Goal: Task Accomplishment & Management: Manage account settings

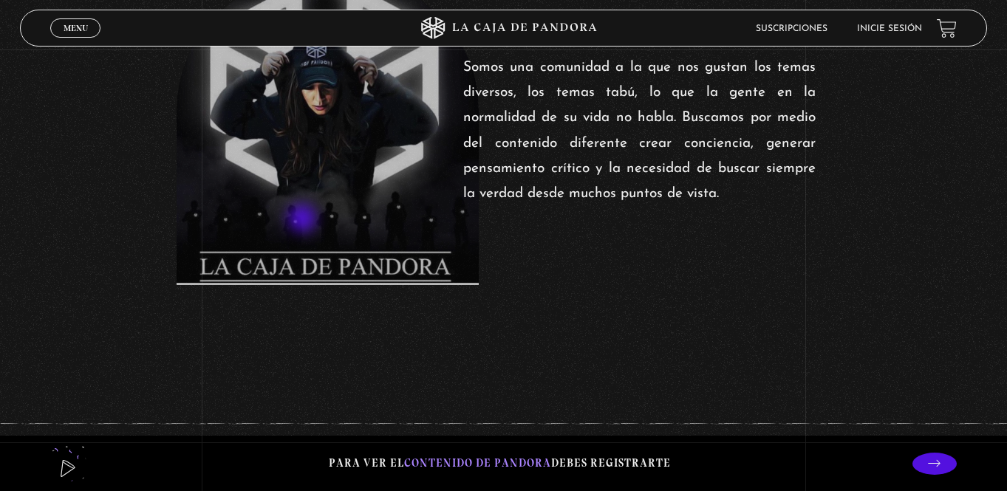
scroll to position [506, 0]
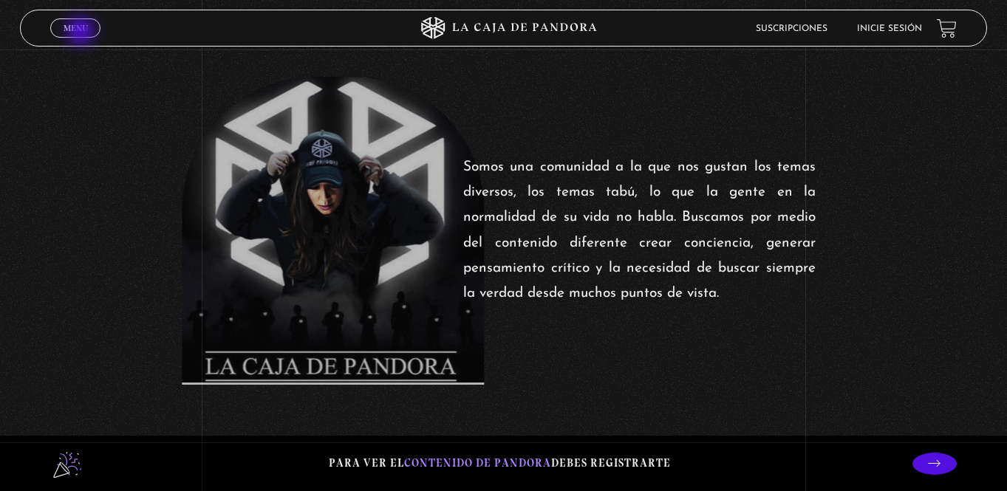
click at [82, 33] on span "Menu" at bounding box center [76, 28] width 24 height 9
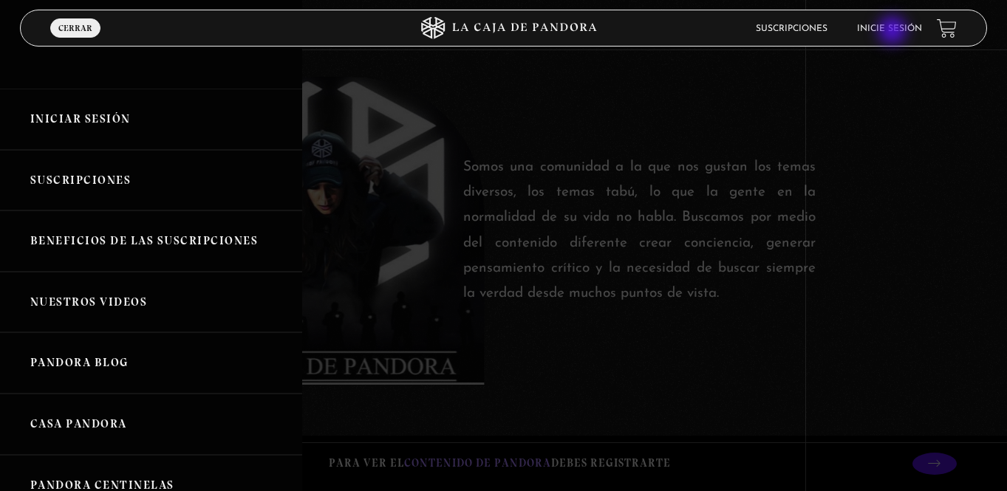
click at [894, 32] on link "Inicie sesión" at bounding box center [889, 28] width 65 height 9
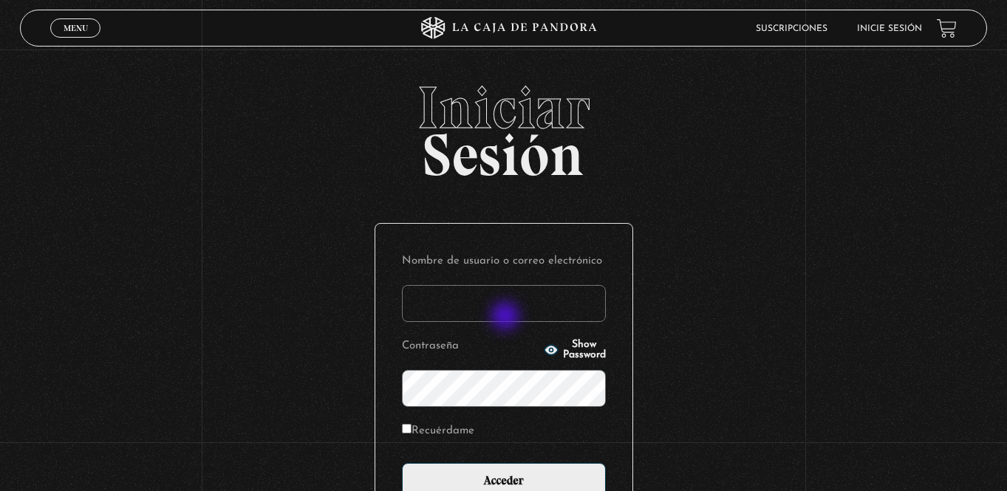
click at [507, 318] on input "Nombre de usuario o correo electrónico" at bounding box center [504, 303] width 204 height 37
click at [465, 300] on input "ma" at bounding box center [504, 303] width 204 height 37
type input "[EMAIL_ADDRESS][DOMAIN_NAME]"
click at [402, 463] on input "Acceder" at bounding box center [504, 481] width 204 height 37
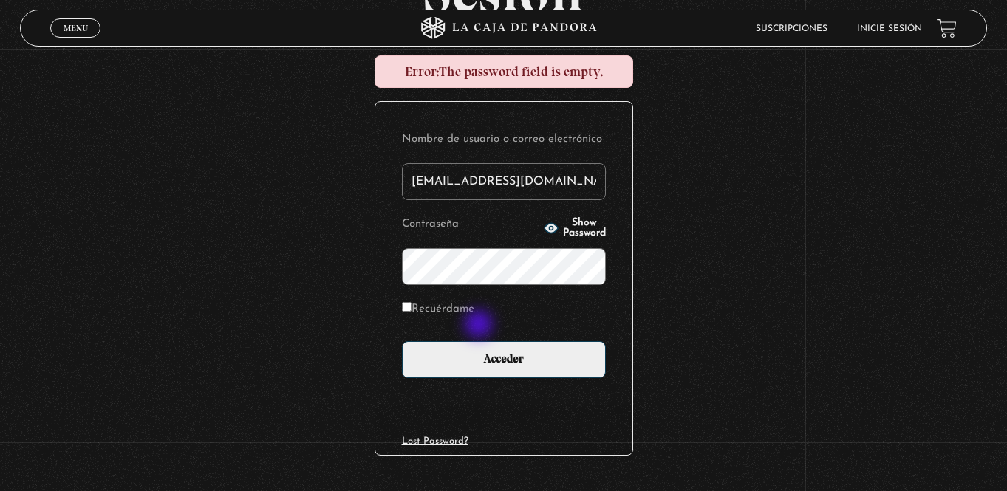
scroll to position [168, 0]
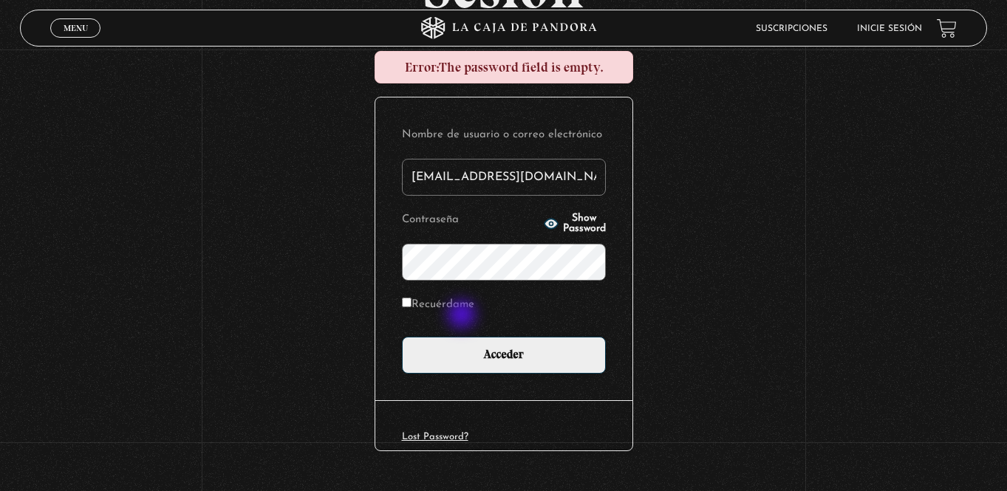
click at [463, 316] on p "Recuérdame" at bounding box center [504, 309] width 204 height 30
click at [412, 305] on label "Recuérdame" at bounding box center [438, 305] width 72 height 23
click at [412, 305] on input "Recuérdame" at bounding box center [407, 303] width 10 height 10
checkbox input "true"
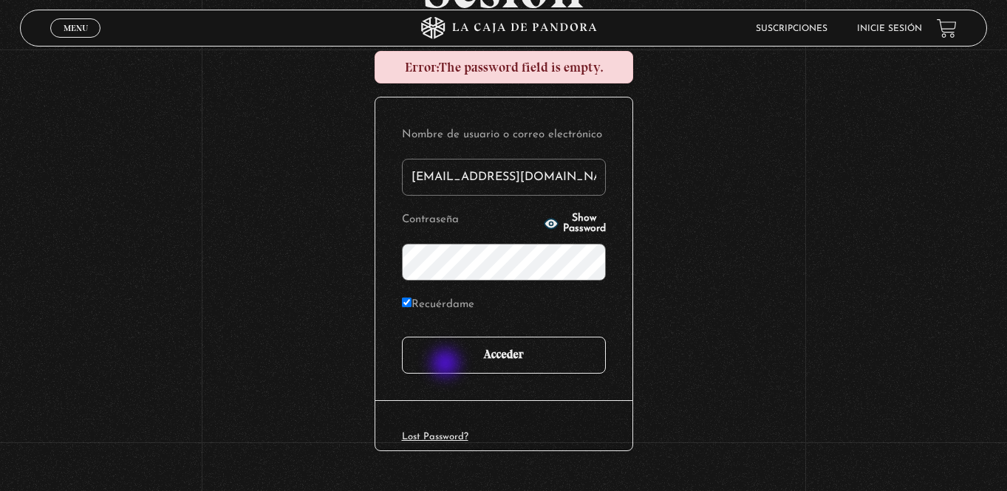
click at [447, 365] on input "Acceder" at bounding box center [504, 355] width 204 height 37
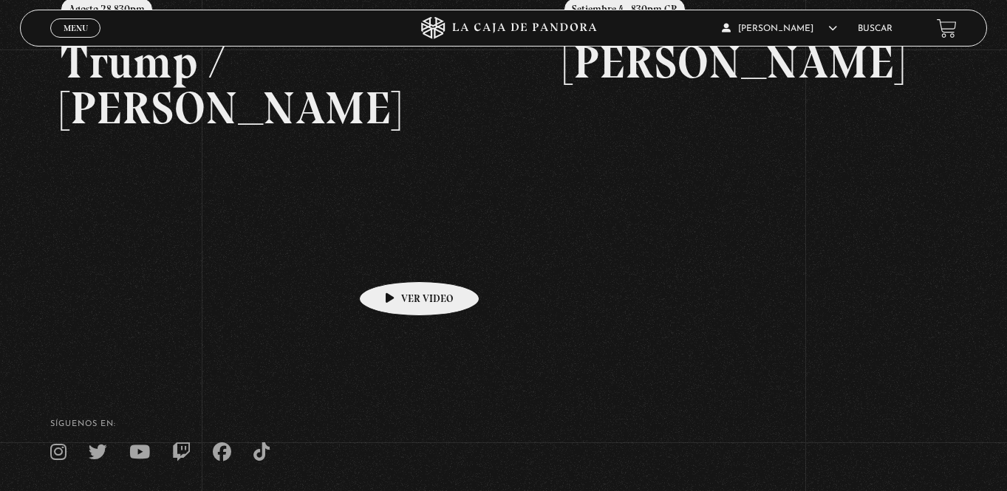
scroll to position [260, 0]
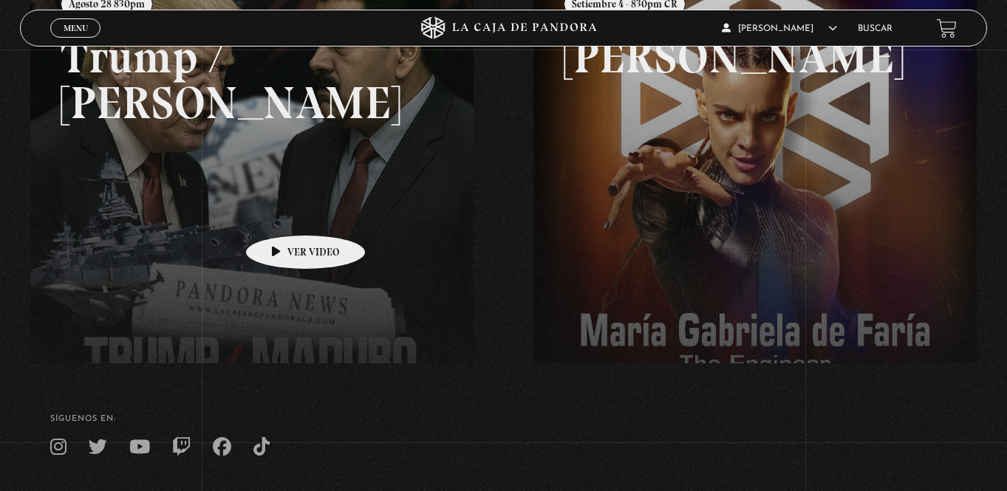
click at [282, 213] on link at bounding box center [533, 215] width 1007 height 491
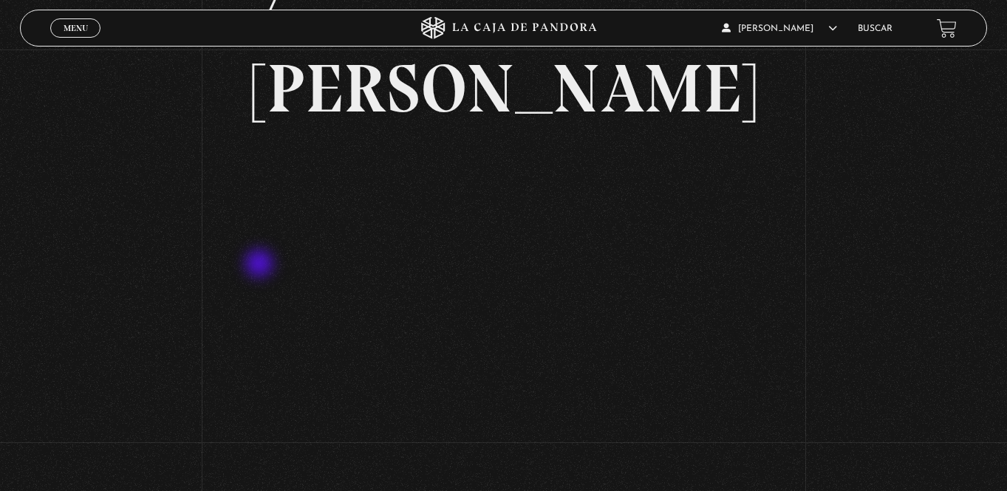
scroll to position [210, 0]
